Goal: Book appointment/travel/reservation

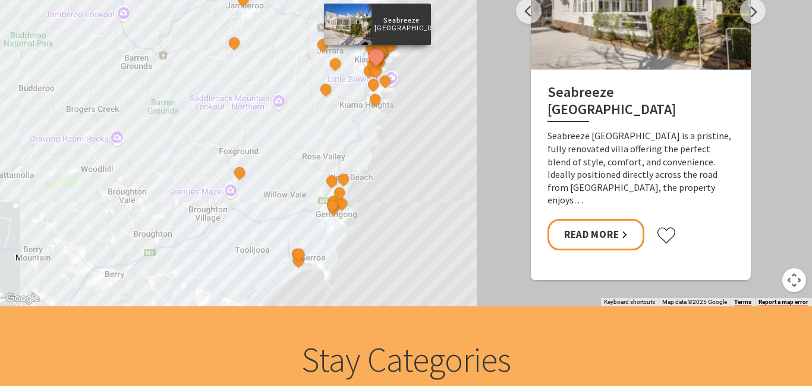
scroll to position [1137, 0]
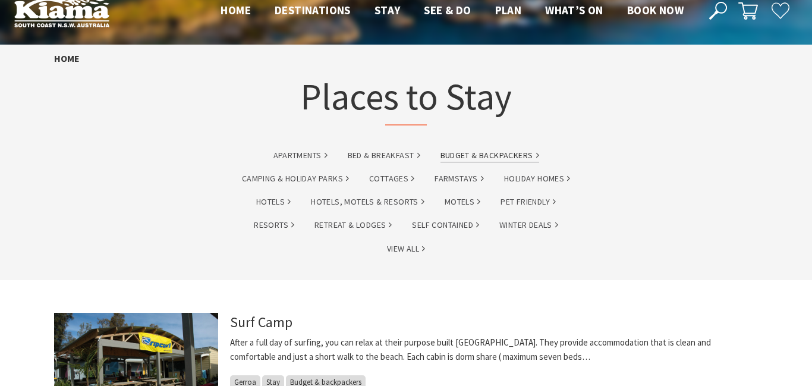
scroll to position [20, 0]
click at [521, 155] on link "Budget & backpackers" at bounding box center [489, 156] width 99 height 14
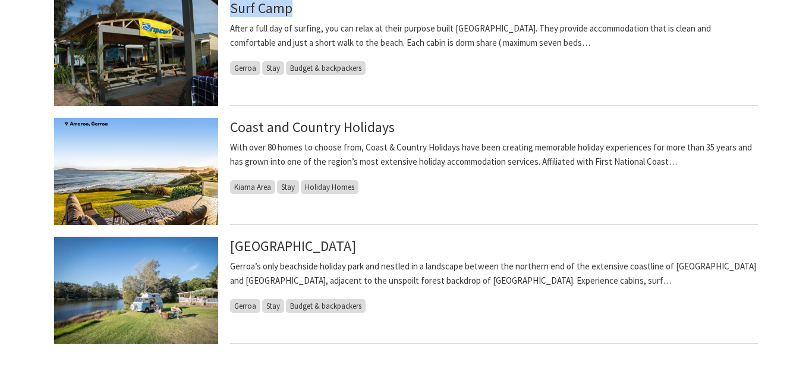
scroll to position [364, 0]
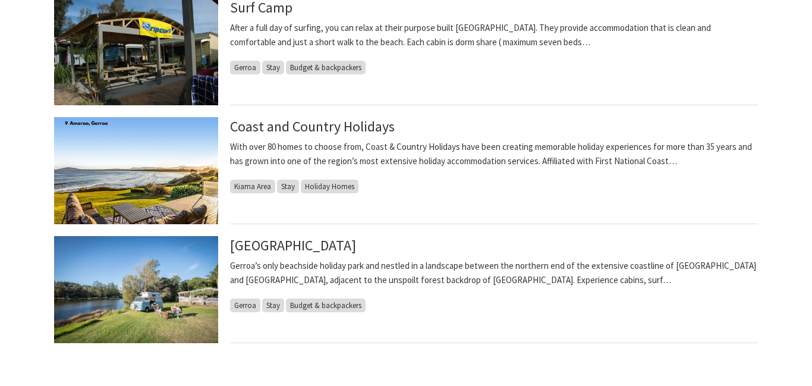
click at [11, 181] on section "Surf Camp After a full day of surfing, you can relax at their purpose built Sur…" at bounding box center [406, 189] width 812 height 446
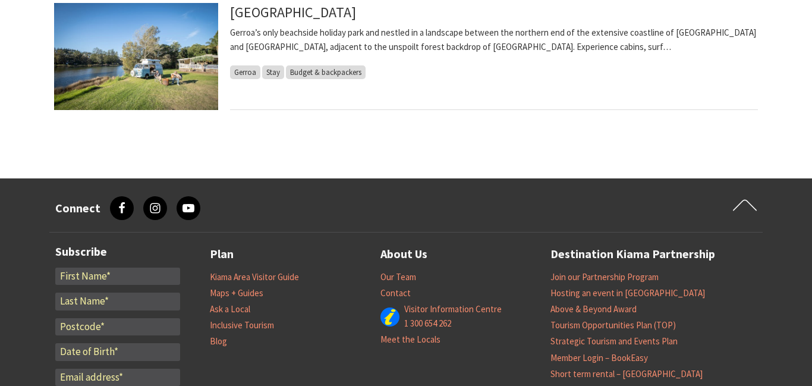
scroll to position [0, 0]
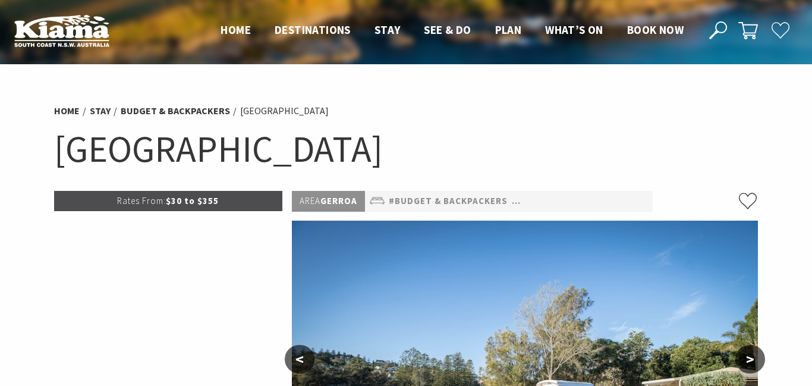
select select "3"
select select "2"
select select "3"
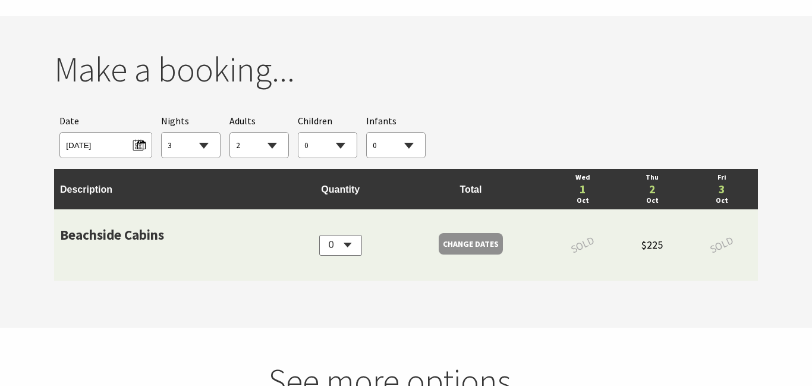
scroll to position [1098, 0]
click at [140, 146] on span "[DATE]" at bounding box center [105, 143] width 79 height 16
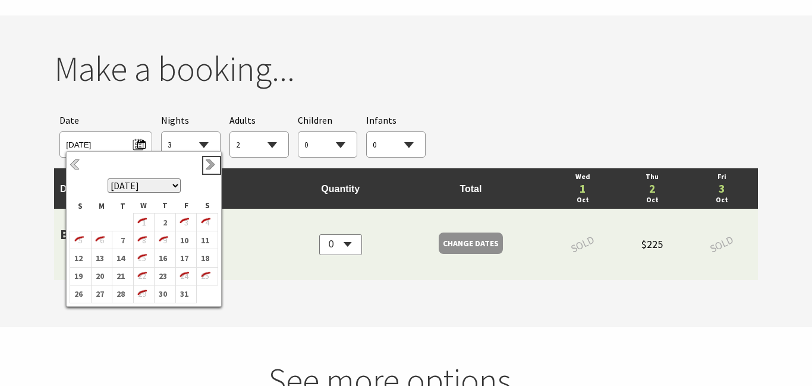
click at [210, 165] on link "Next" at bounding box center [211, 165] width 13 height 13
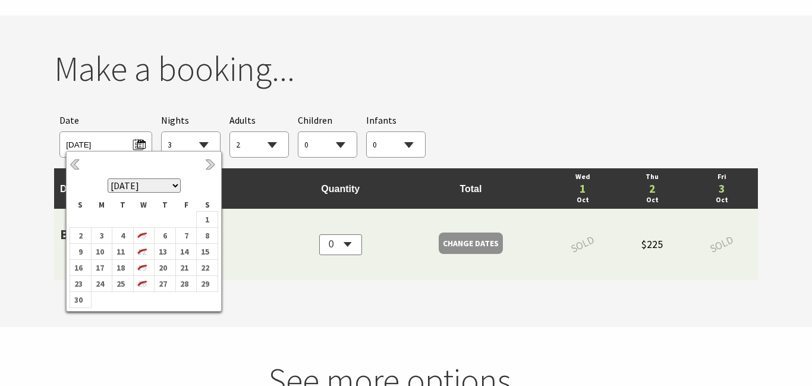
click at [14, 191] on section "You currently don't have any items in your cart Make a booking... Searching for…" at bounding box center [406, 170] width 812 height 311
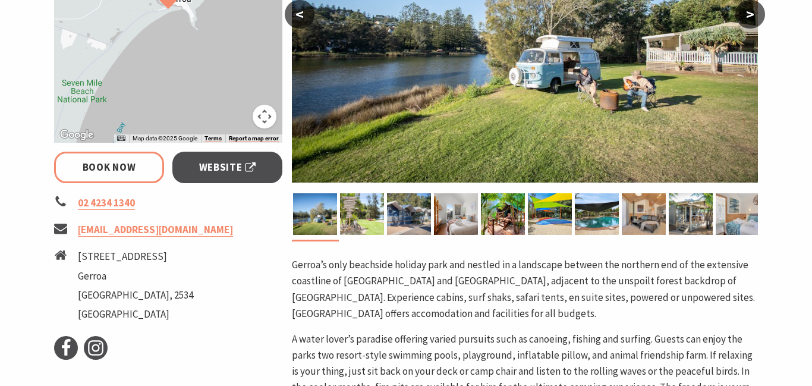
scroll to position [324, 0]
